Goal: Information Seeking & Learning: Learn about a topic

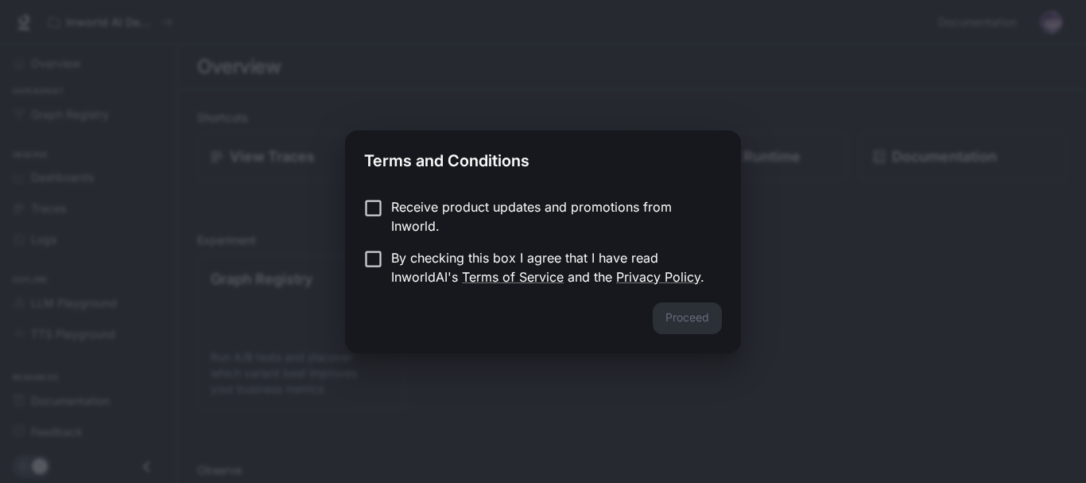
click at [402, 262] on p "By checking this box I agree that I have read InworldAI's Terms of Service and …" at bounding box center [550, 267] width 318 height 38
click at [670, 308] on button "Proceed" at bounding box center [687, 318] width 69 height 32
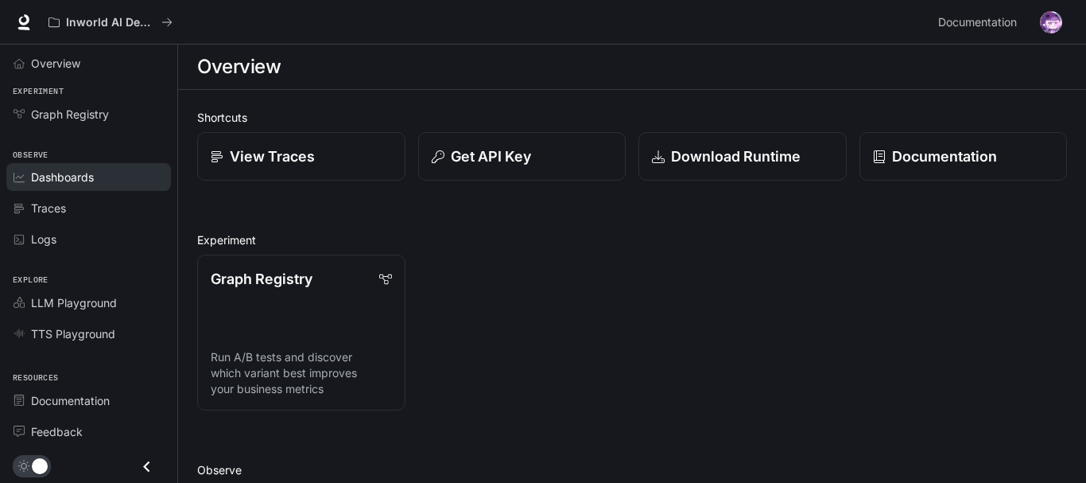
click at [70, 170] on span "Dashboards" at bounding box center [62, 177] width 63 height 17
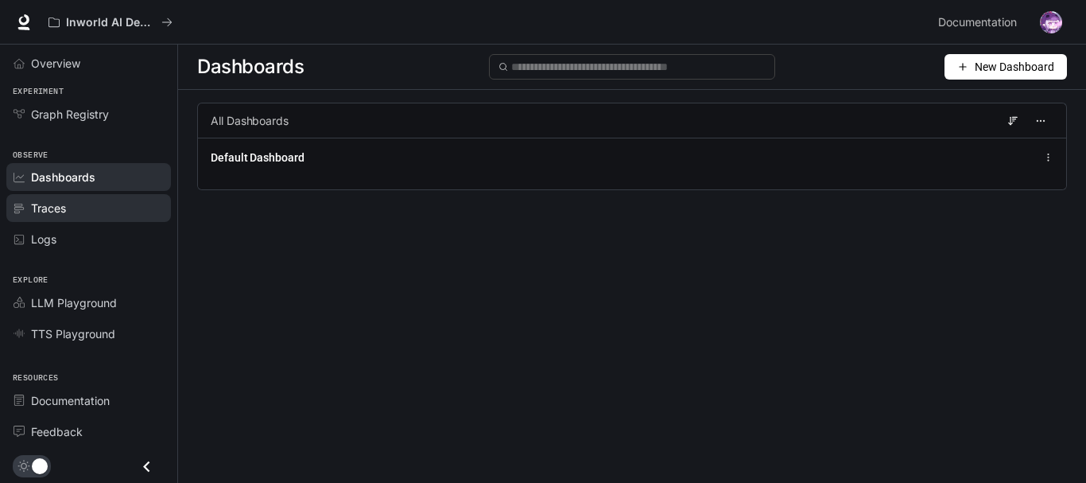
click at [97, 202] on div "Traces" at bounding box center [97, 208] width 133 height 17
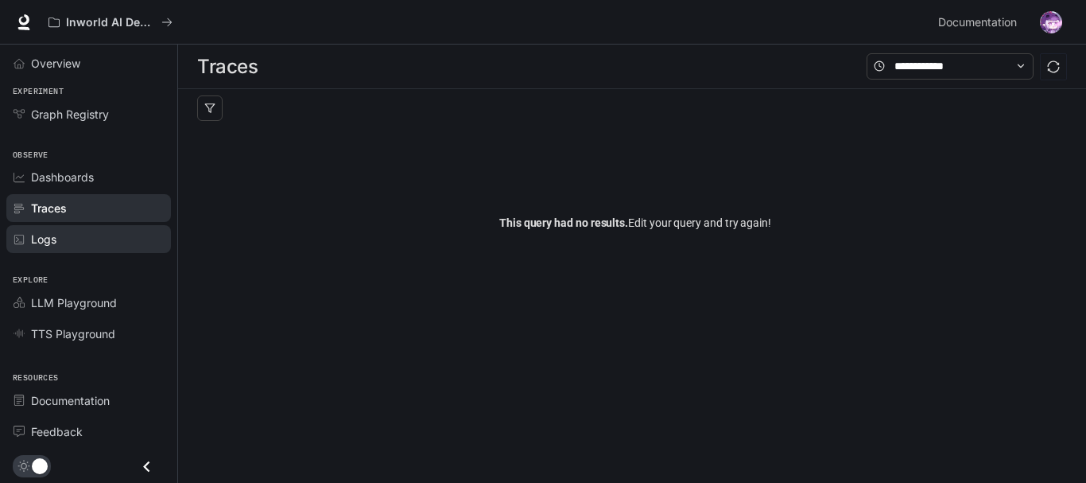
click at [148, 226] on link "Logs" at bounding box center [88, 239] width 165 height 28
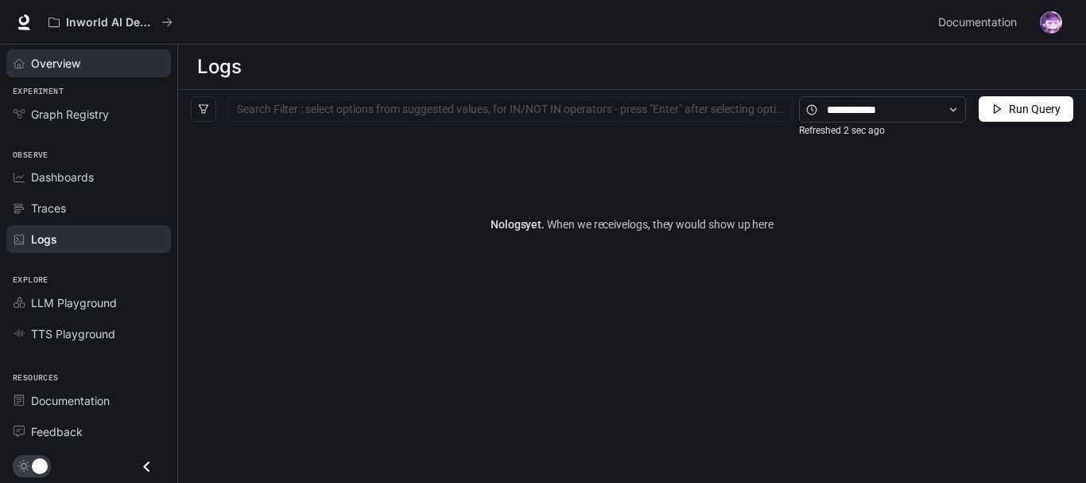
click at [83, 64] on div "Overview" at bounding box center [97, 63] width 133 height 17
